Goal: Transaction & Acquisition: Purchase product/service

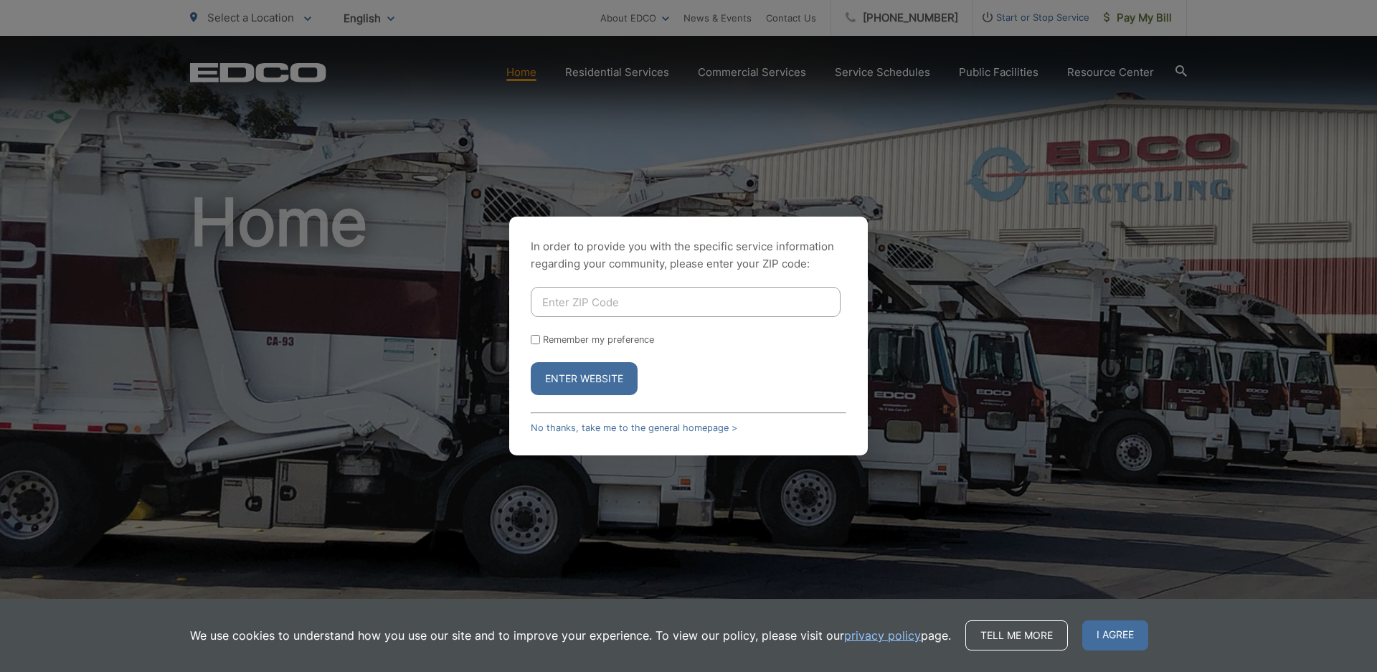
click at [664, 316] on input "Enter ZIP Code" at bounding box center [686, 302] width 310 height 30
type input "90807"
click at [591, 373] on button "Enter Website" at bounding box center [584, 378] width 107 height 33
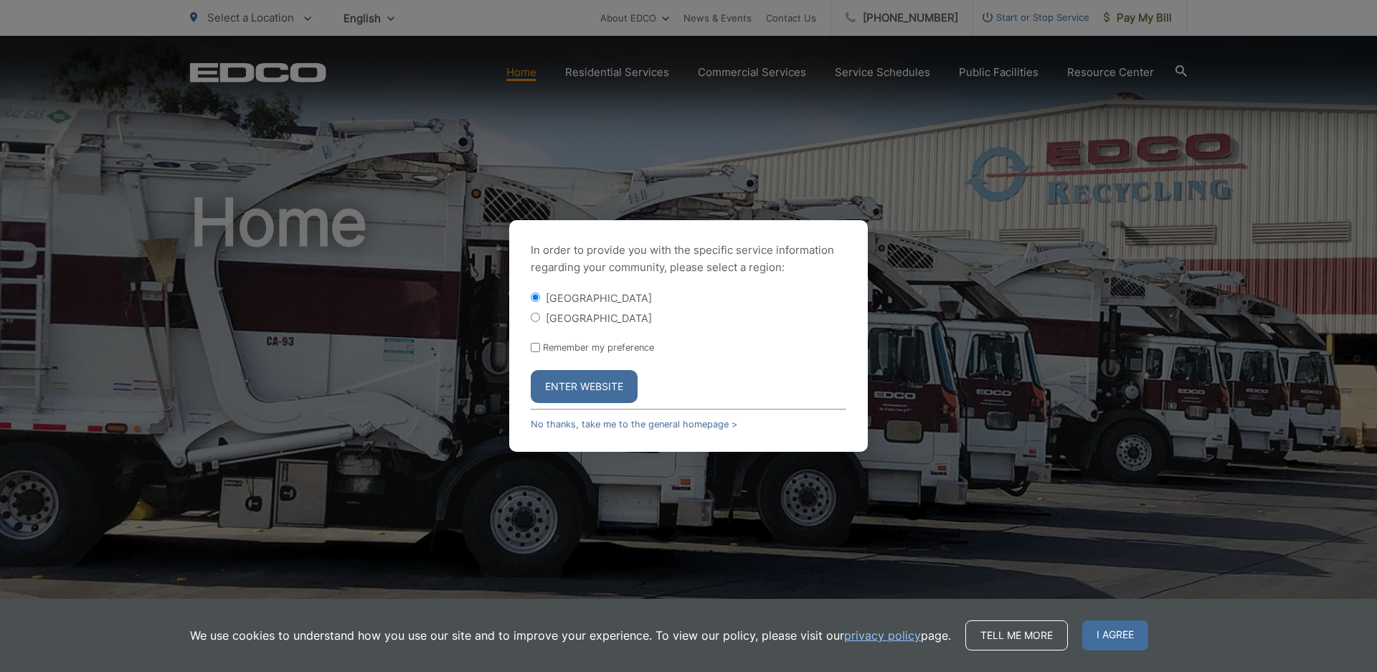
click at [555, 379] on button "Enter Website" at bounding box center [584, 386] width 107 height 33
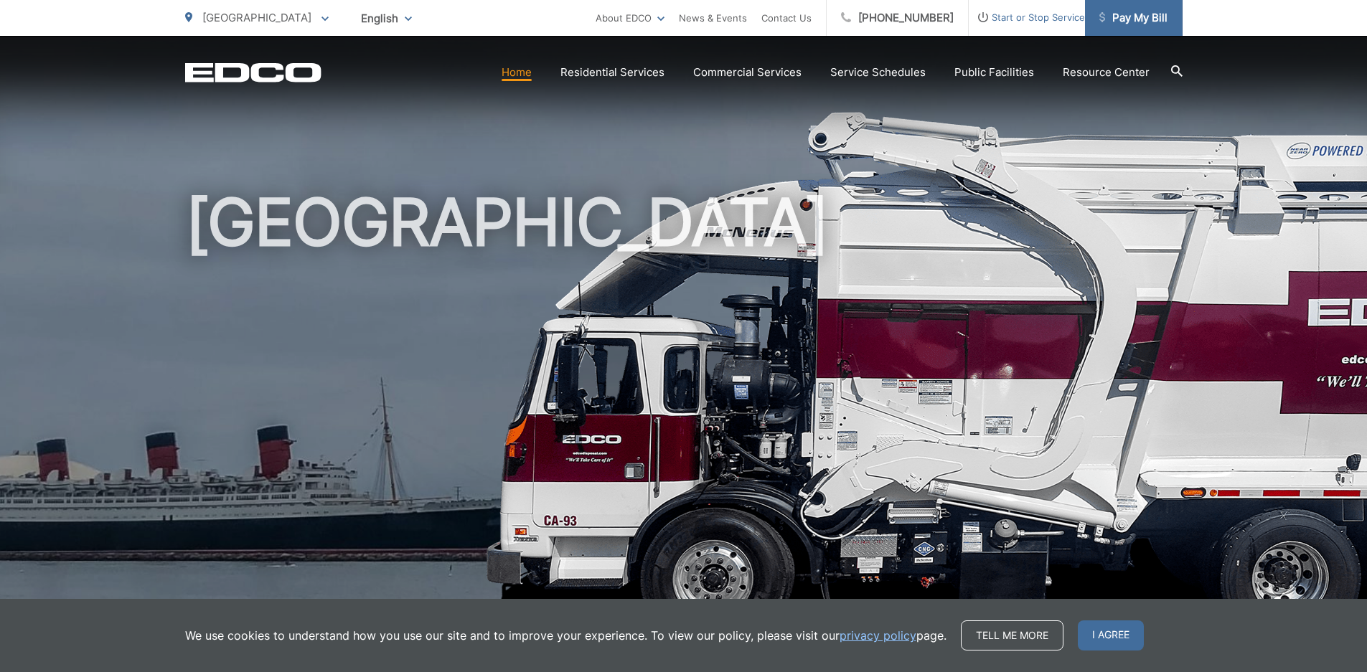
click at [1154, 11] on span "Pay My Bill" at bounding box center [1133, 17] width 68 height 17
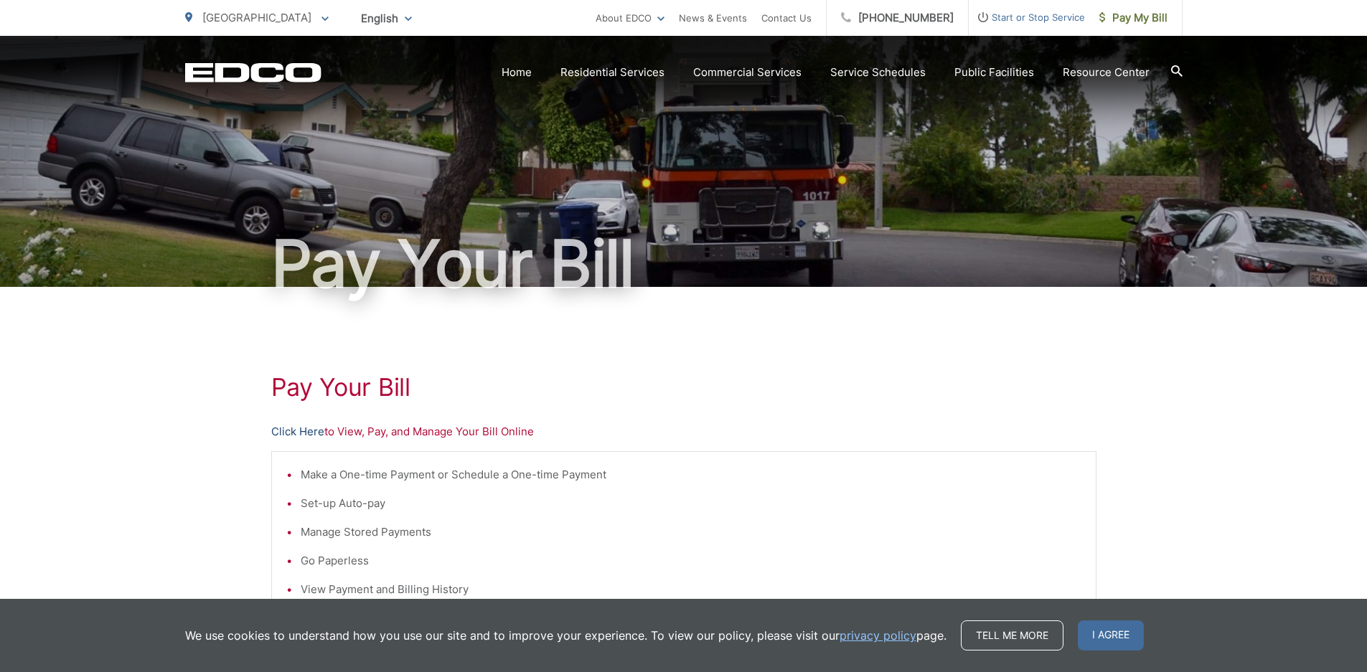
click at [311, 430] on link "Click Here" at bounding box center [297, 431] width 53 height 17
